Goal: Transaction & Acquisition: Purchase product/service

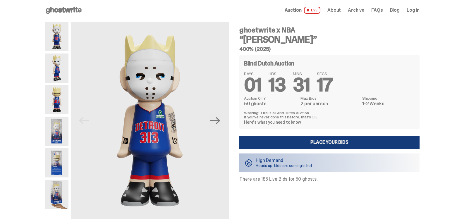
scroll to position [1, 0]
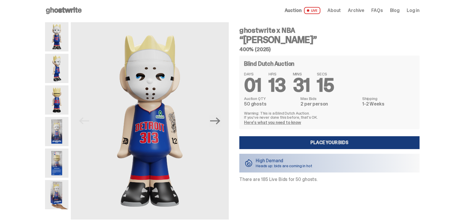
click at [333, 146] on link "Place your Bids" at bounding box center [329, 142] width 180 height 13
